Goal: Information Seeking & Learning: Learn about a topic

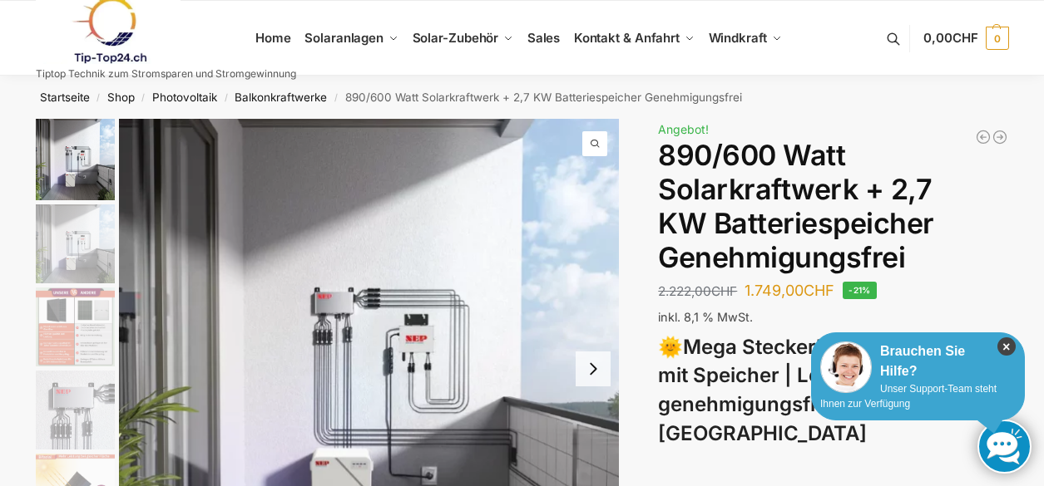
click at [1000, 340] on icon "×" at bounding box center [1006, 347] width 18 height 18
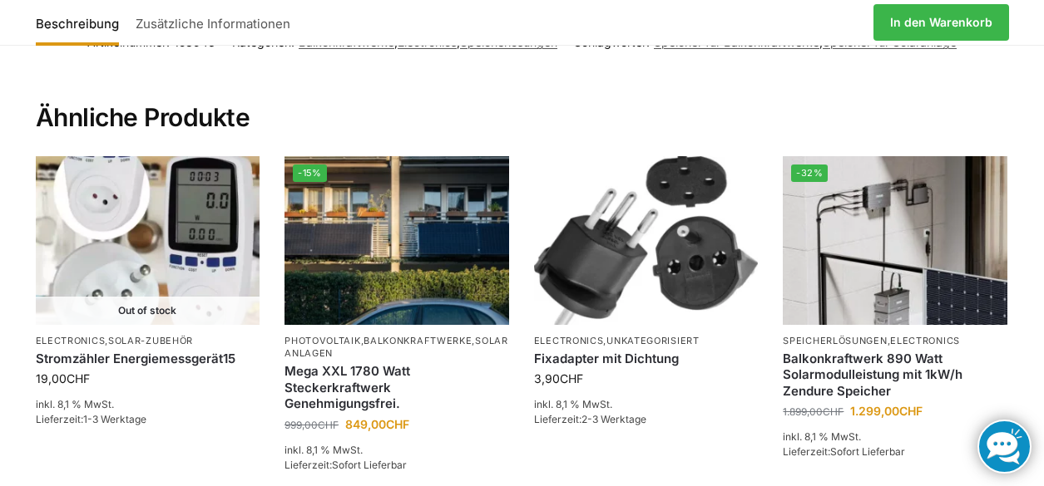
scroll to position [3576, 0]
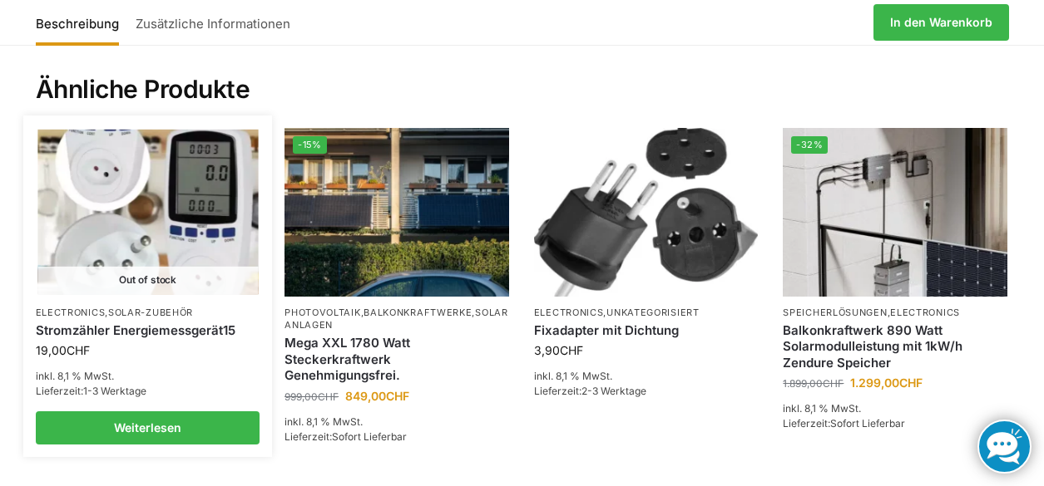
click at [160, 200] on img at bounding box center [147, 212] width 220 height 165
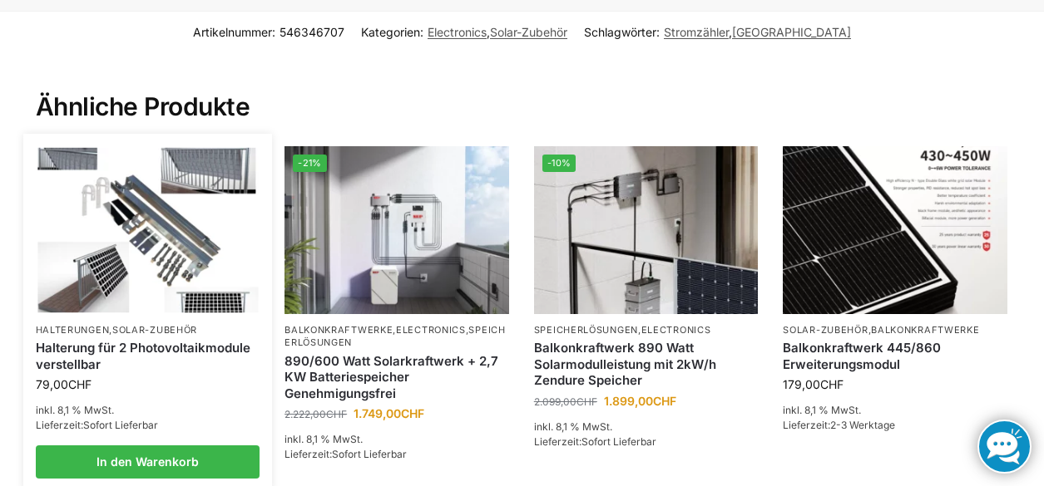
scroll to position [1081, 0]
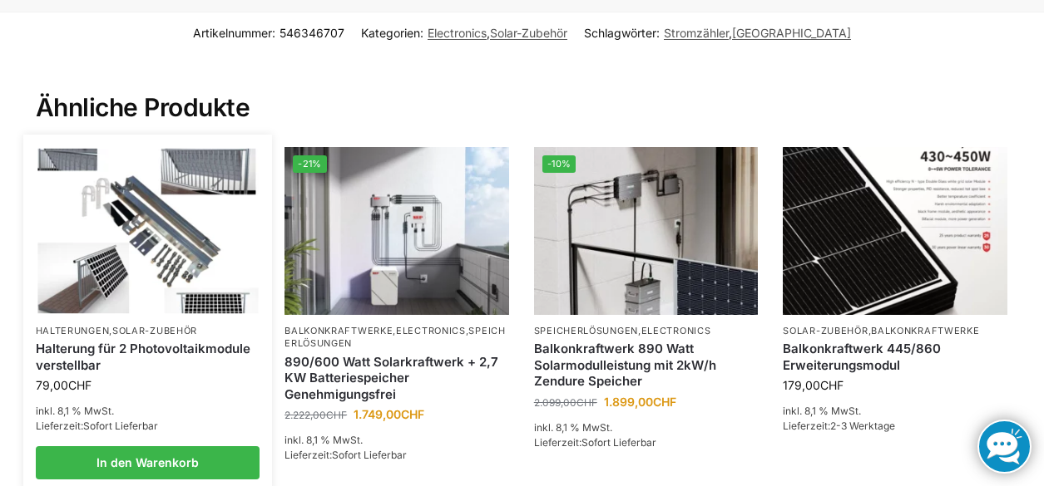
click at [148, 219] on img at bounding box center [147, 231] width 220 height 165
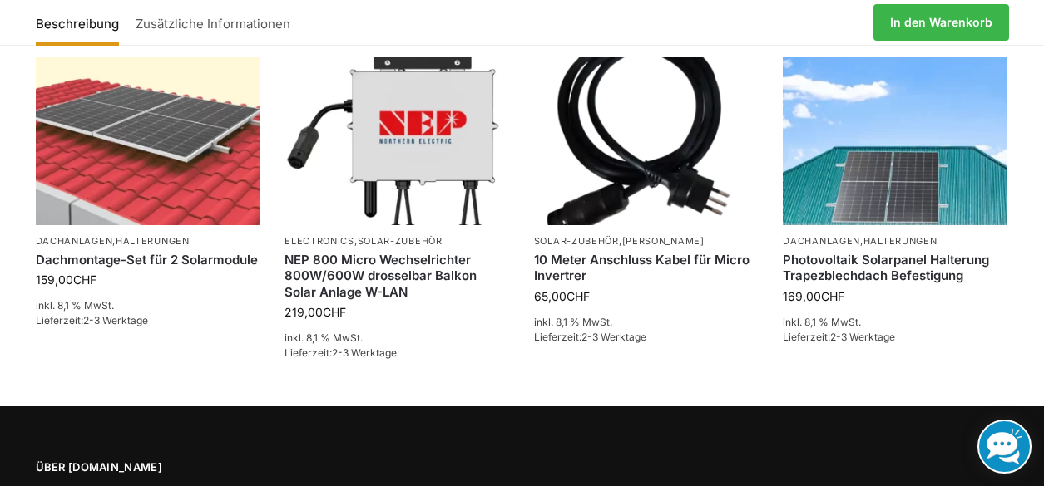
scroll to position [1330, 0]
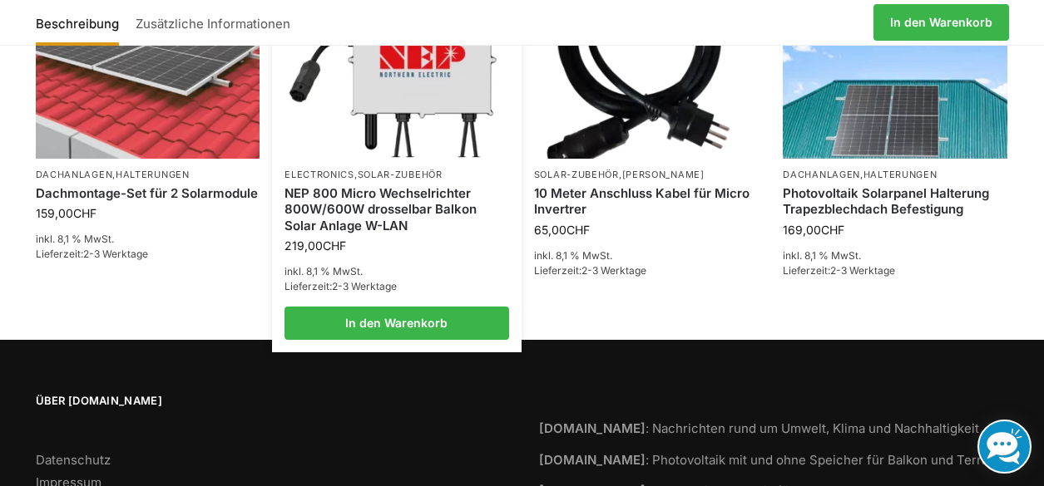
click at [353, 185] on link "NEP 800 Micro Wechselrichter 800W/600W drosselbar Balkon Solar Anlage W-LAN" at bounding box center [396, 209] width 225 height 49
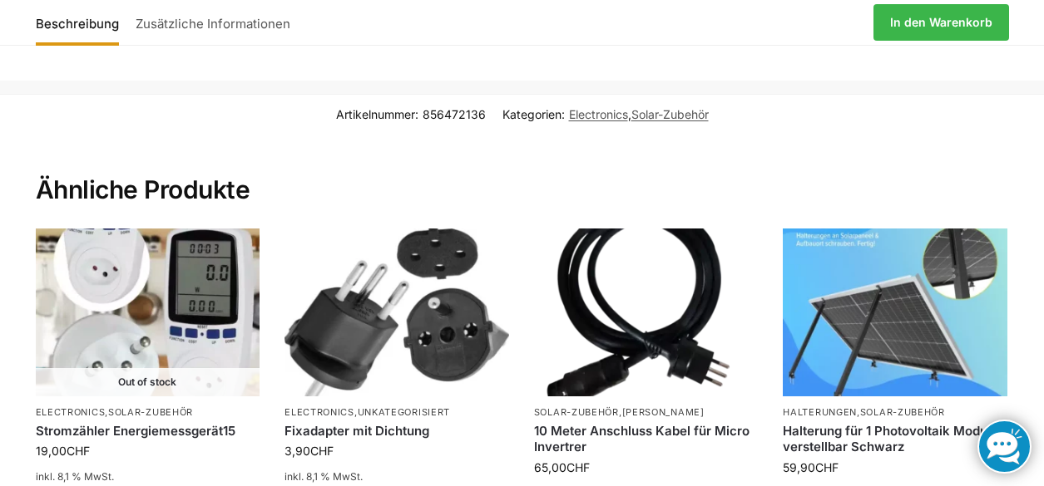
scroll to position [1035, 0]
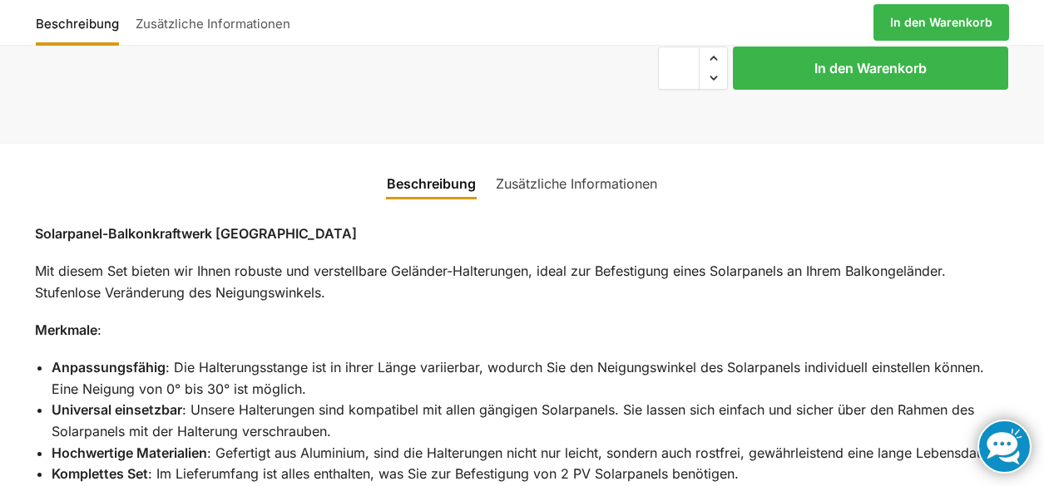
scroll to position [569, 0]
